Goal: Information Seeking & Learning: Learn about a topic

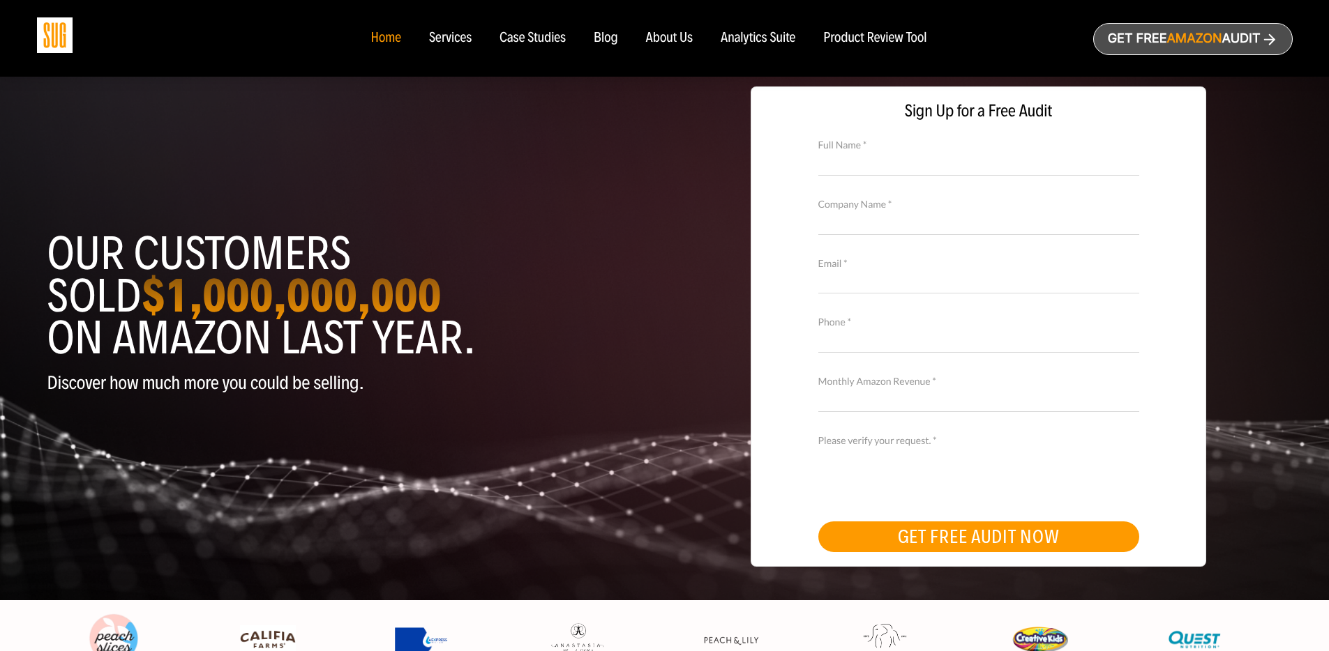
click at [678, 35] on div "About Us" at bounding box center [669, 38] width 47 height 15
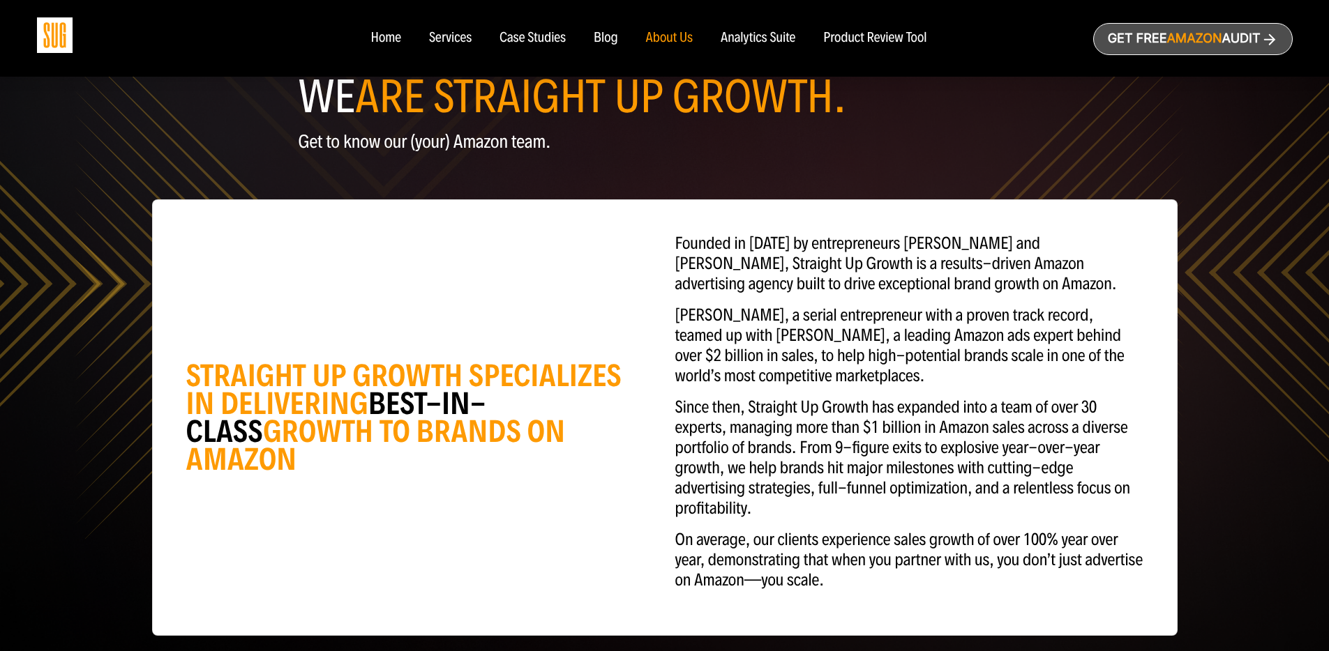
scroll to position [101, 0]
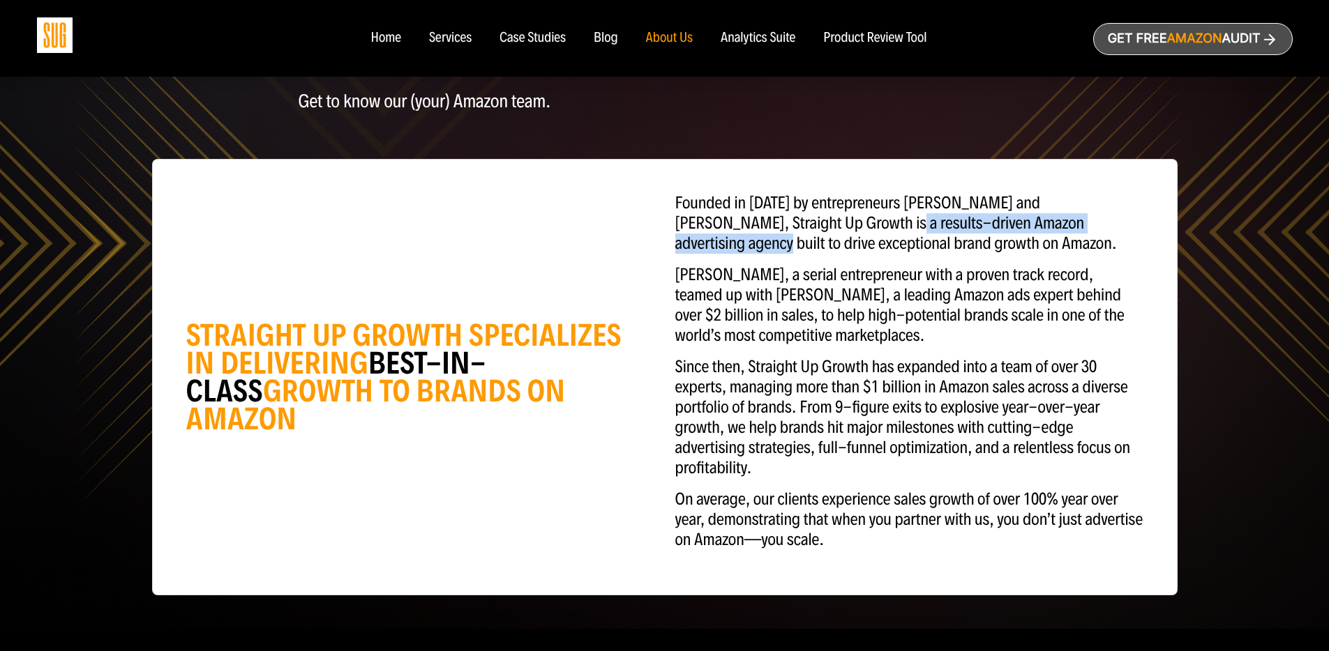
drag, startPoint x: 773, startPoint y: 224, endPoint x: 1057, endPoint y: 230, distance: 283.9
click at [1057, 230] on p "Founded in 2020 by entrepreneurs Evan Kesner and Daniel Tejada, Straight Up Gro…" at bounding box center [909, 223] width 468 height 61
click at [1052, 238] on p "Founded in 2020 by entrepreneurs Evan Kesner and Daniel Tejada, Straight Up Gro…" at bounding box center [909, 223] width 468 height 61
